Goal: Task Accomplishment & Management: Manage account settings

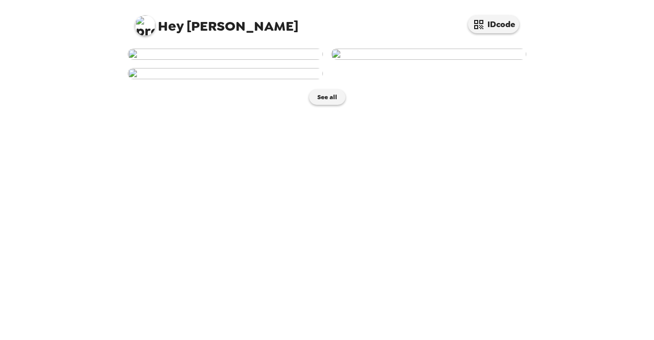
click at [153, 21] on img at bounding box center [145, 25] width 20 height 20
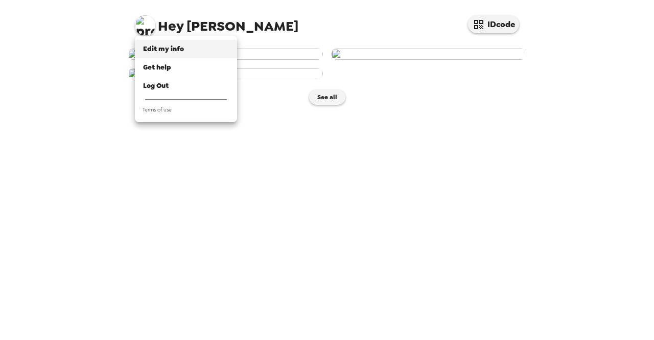
click at [172, 43] on li "Edit my info" at bounding box center [186, 49] width 102 height 18
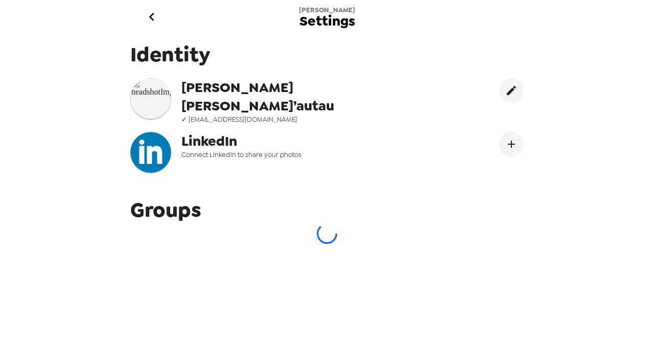
click at [207, 188] on div "Identity Hildegarde Velasco-Faga’autau ✓ hzavelasco@wsu.edu LinkedIn Connect Li…" at bounding box center [327, 110] width 409 height 155
